Goal: Information Seeking & Learning: Learn about a topic

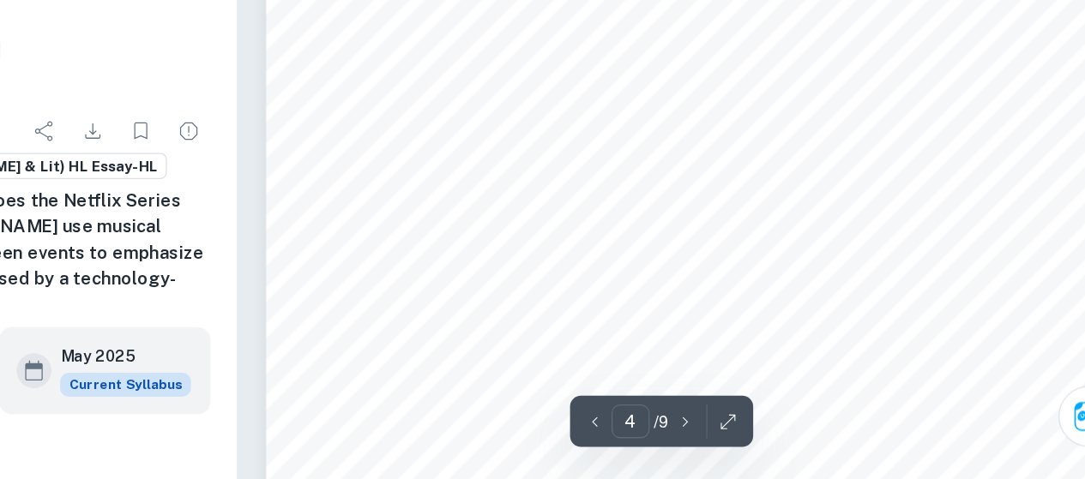
scroll to position [2937, 0]
click at [869, 243] on span "between the on-screen event and music is when the virtual [PERSON_NAME] is in a…" at bounding box center [735, 248] width 511 height 13
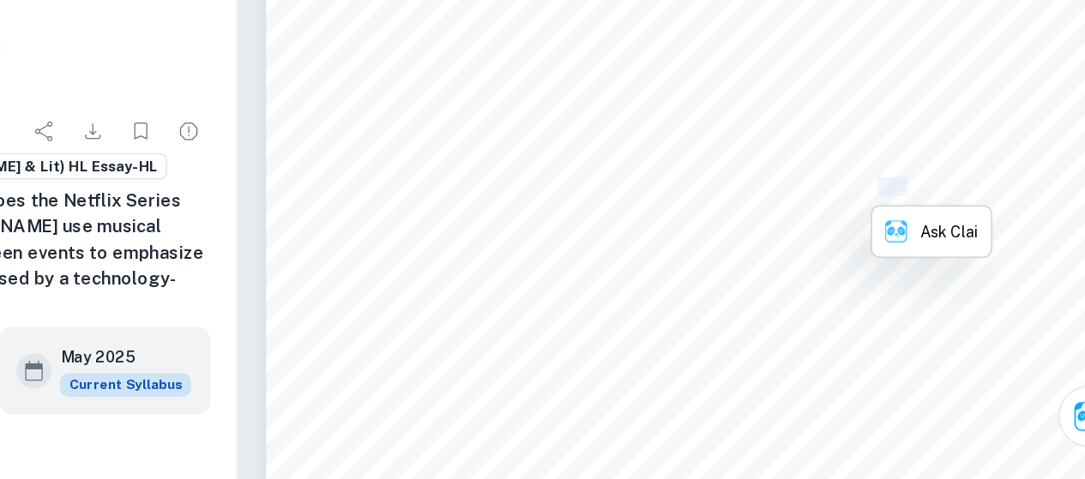
click at [869, 243] on span "between the on-screen event and music is when the virtual [PERSON_NAME] is in a…" at bounding box center [735, 248] width 511 height 13
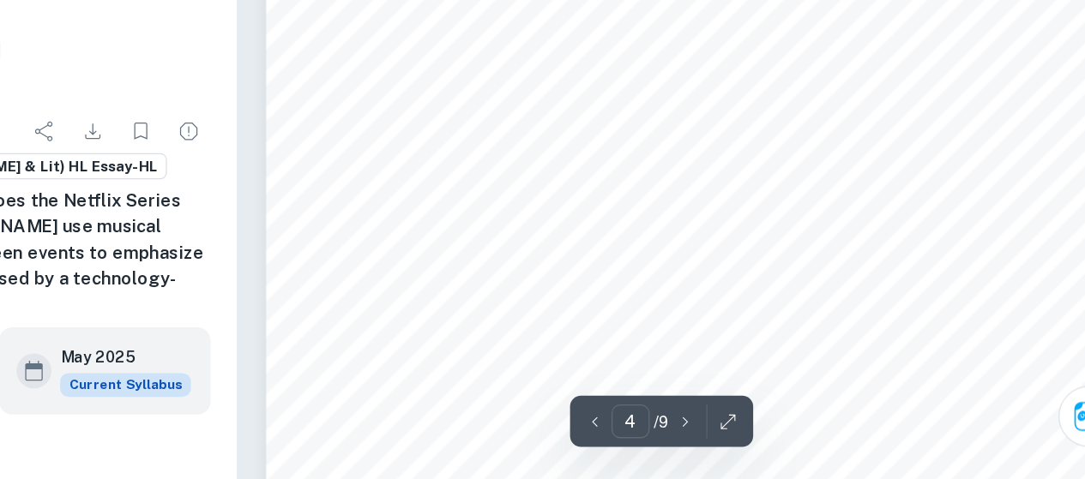
click at [854, 225] on span "Figure 3" at bounding box center [850, 218] width 45 height 13
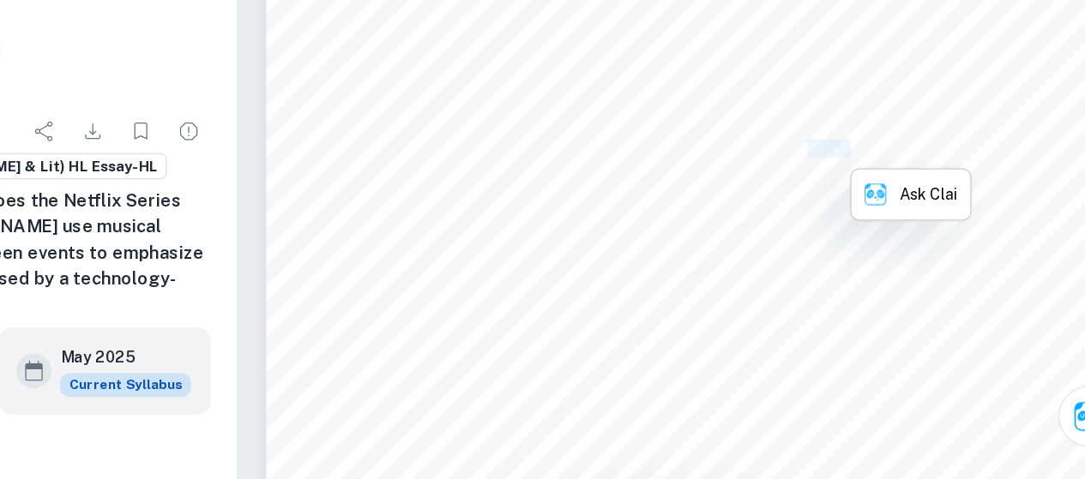
click at [854, 225] on span "Figure 3" at bounding box center [850, 218] width 45 height 13
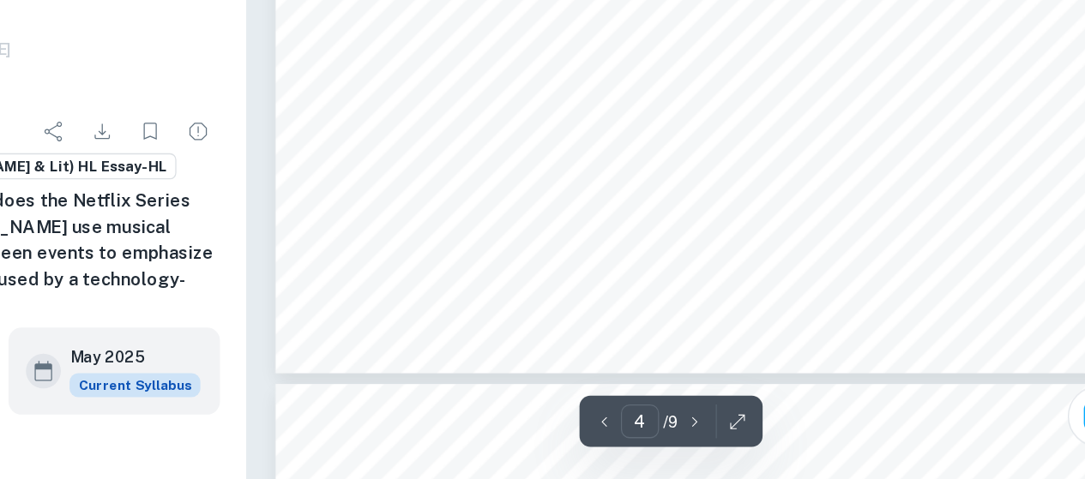
scroll to position [3223, 0]
click at [714, 235] on span "who states <...silence may provoke an even stronger emotion than music itself i…" at bounding box center [720, 230] width 481 height 13
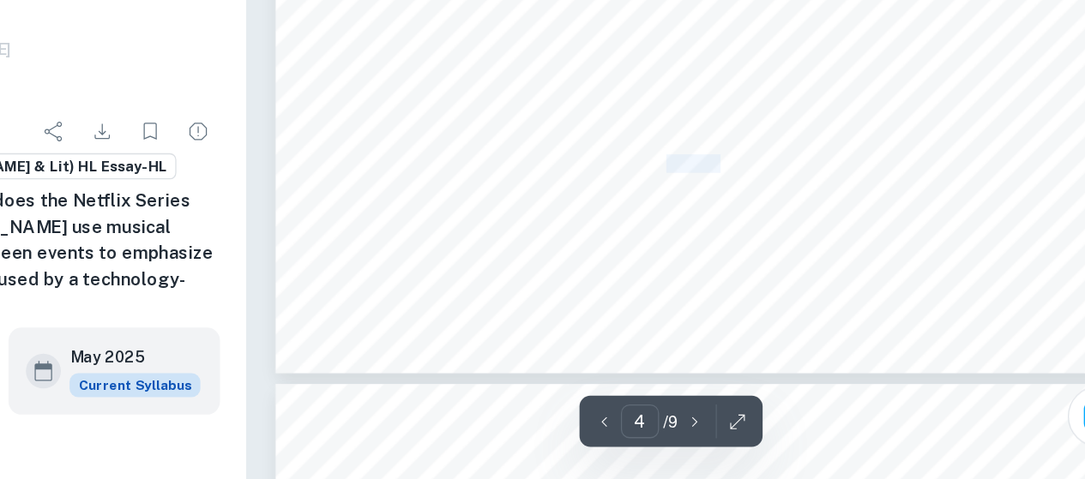
click at [714, 235] on span "who states <...silence may provoke an even stronger emotion than music itself i…" at bounding box center [720, 230] width 481 height 13
click at [774, 253] on span "which the listener is accustomed to hearing musical sounds,= as without the sou…" at bounding box center [724, 259] width 488 height 13
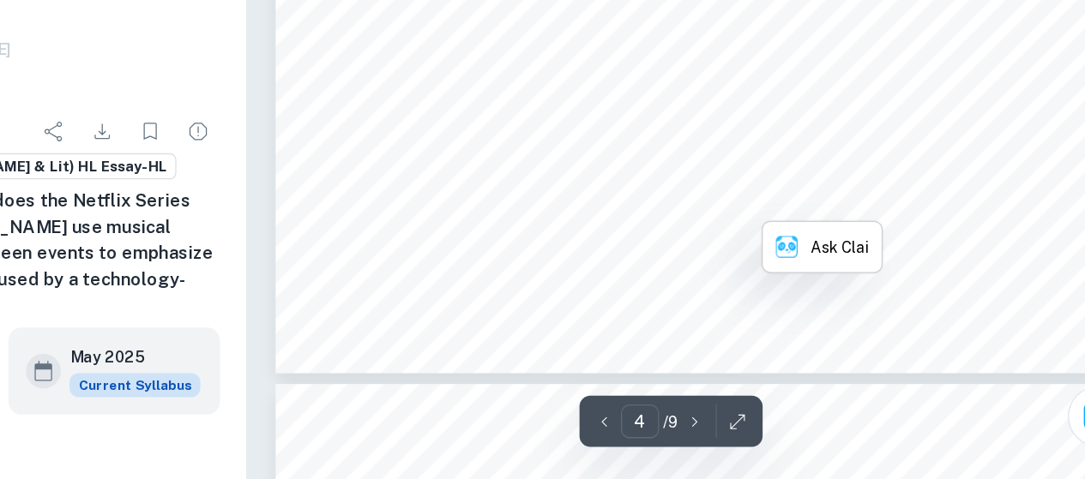
click at [774, 253] on span "which the listener is accustomed to hearing musical sounds,= as without the sou…" at bounding box center [724, 259] width 488 height 13
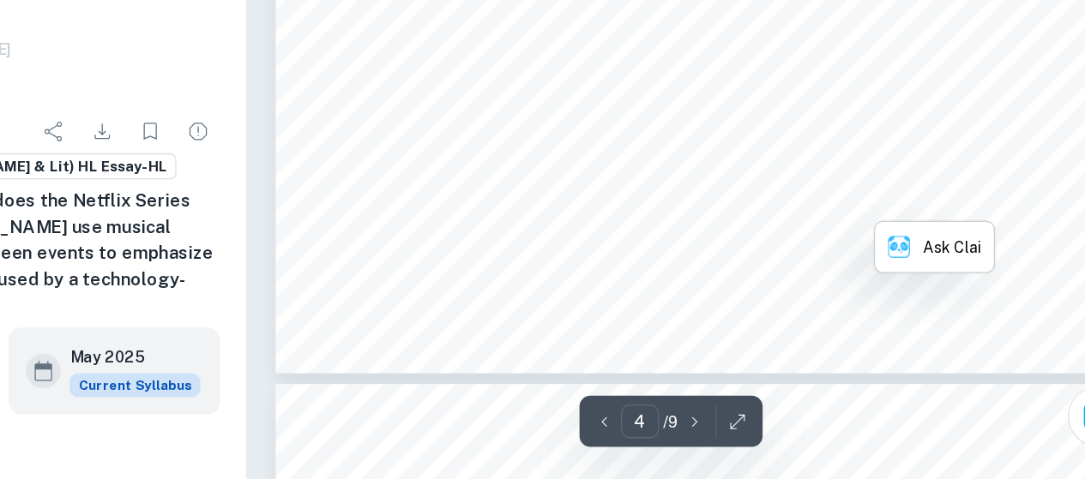
click at [774, 253] on span "which the listener is accustomed to hearing musical sounds,= as without the sou…" at bounding box center [724, 259] width 488 height 13
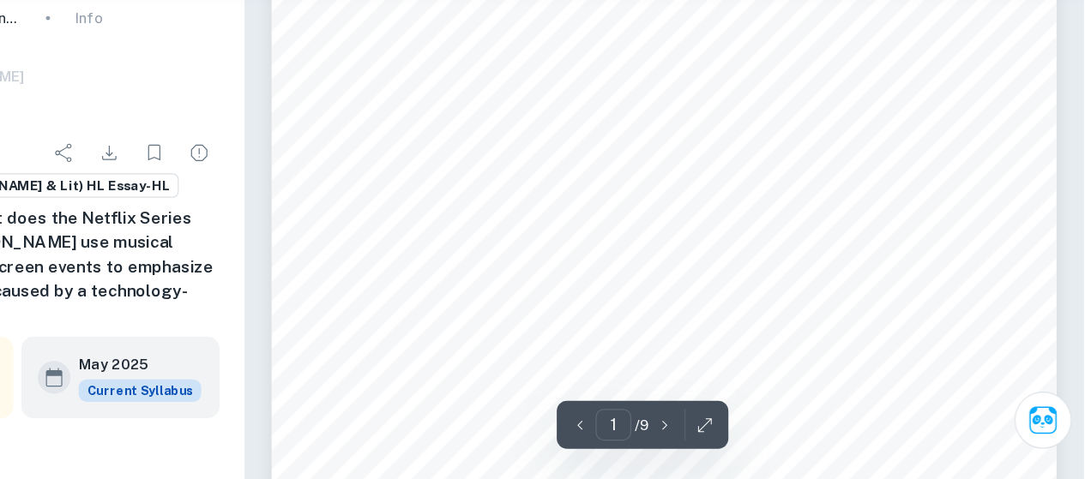
scroll to position [220, 0]
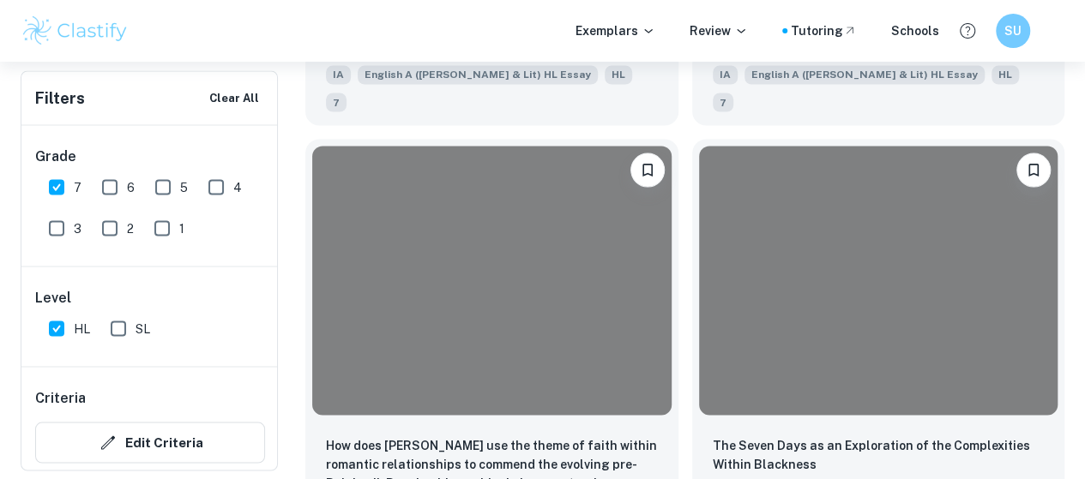
scroll to position [8062, 0]
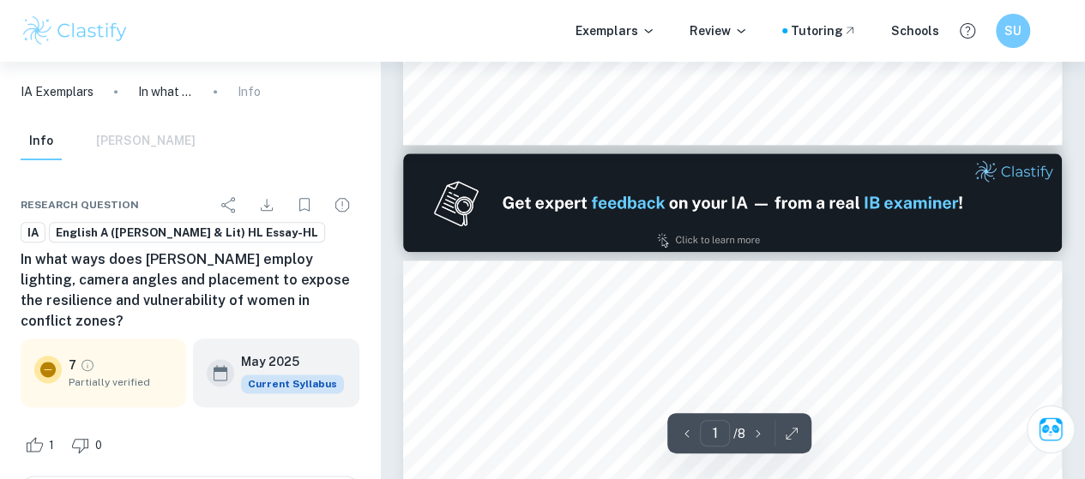
type input "2"
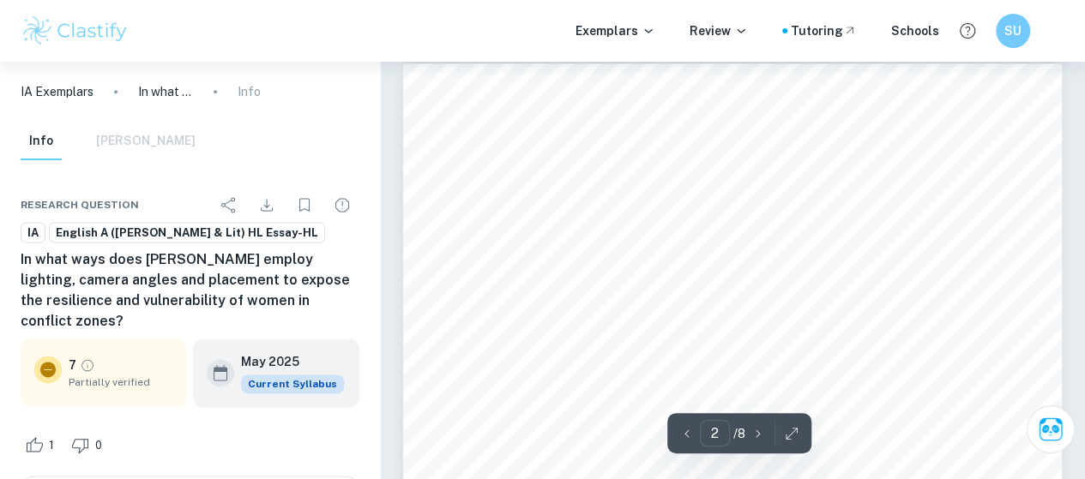
scroll to position [1062, 0]
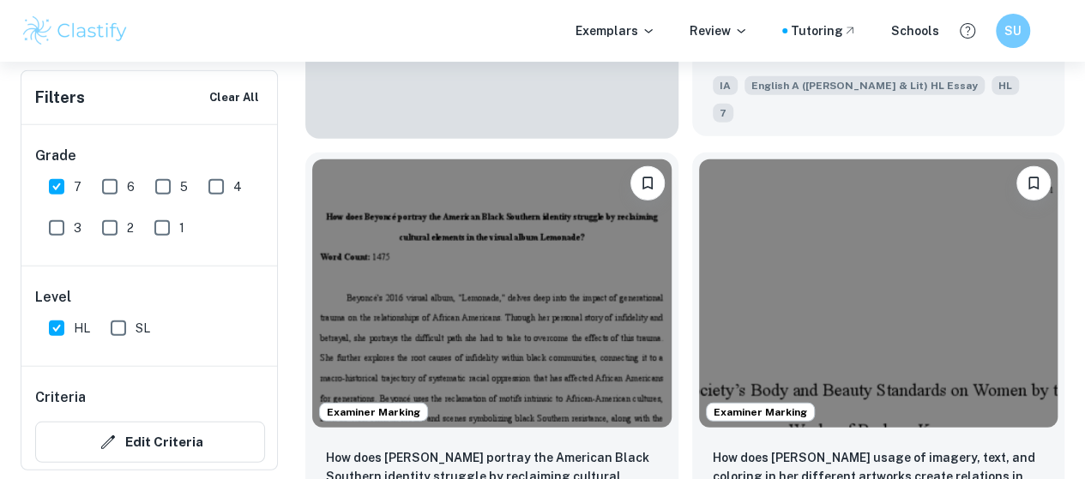
scroll to position [2252, 0]
